Goal: Find contact information: Find contact information

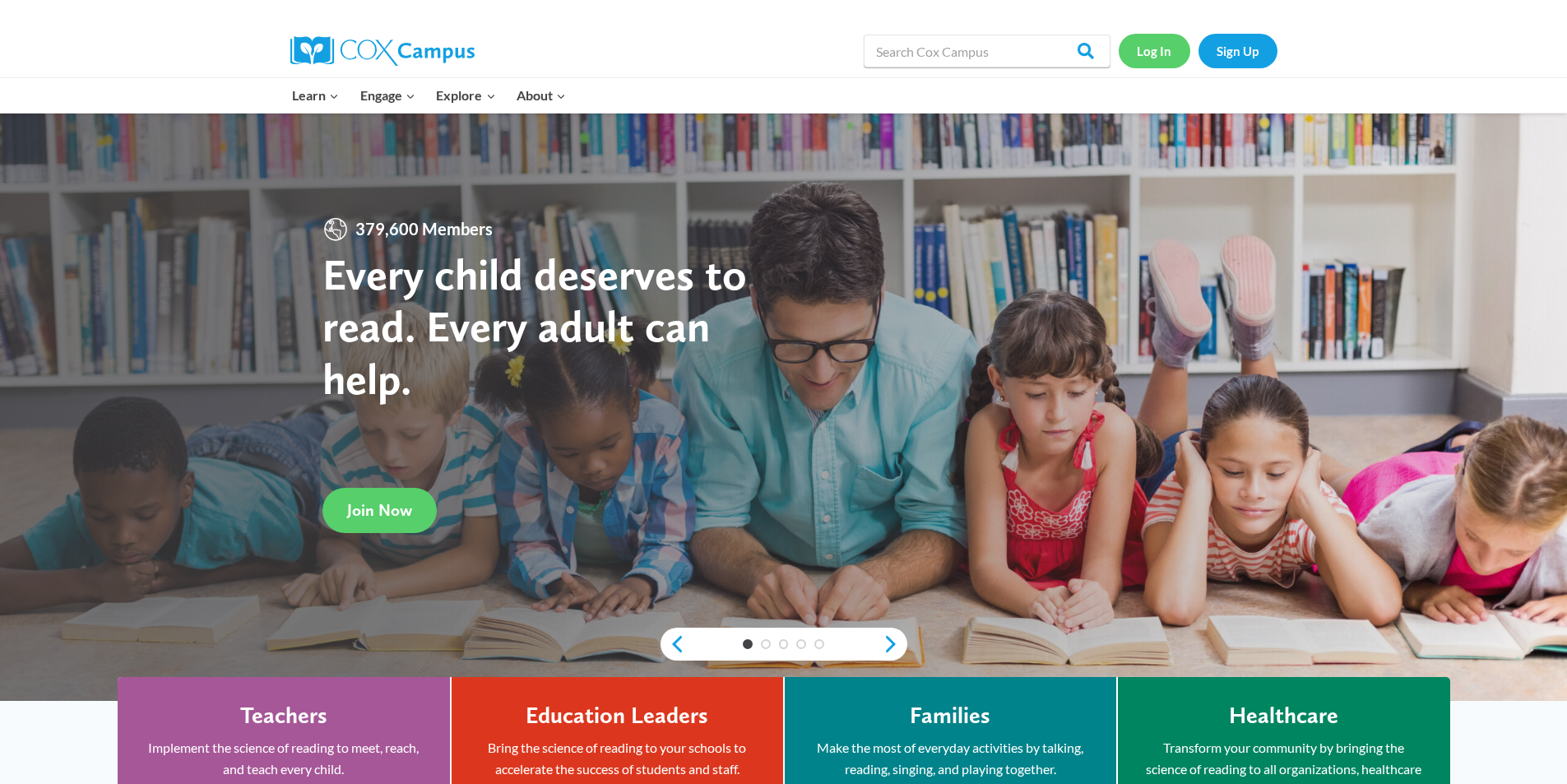
click at [1151, 51] on link "Log In" at bounding box center [1155, 51] width 72 height 34
